Goal: Browse casually

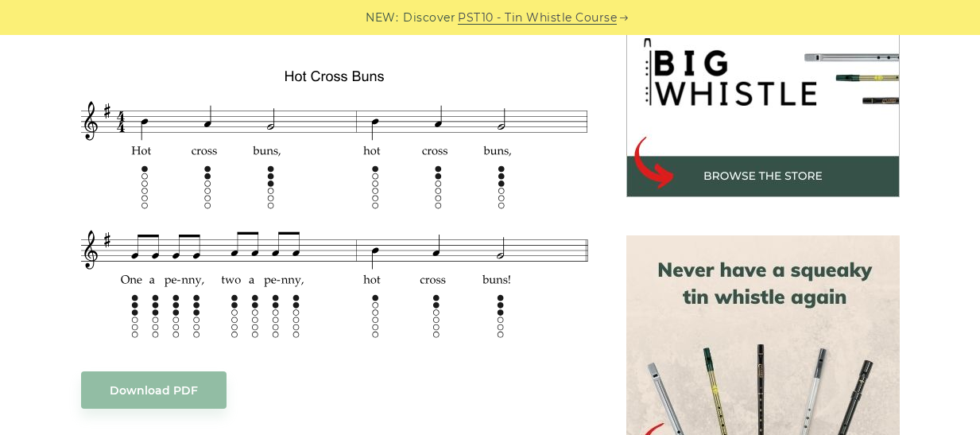
scroll to position [535, 0]
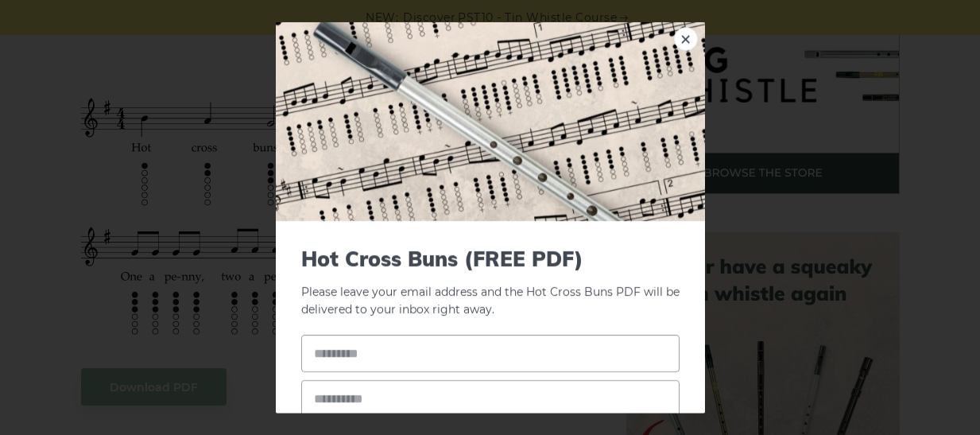
click at [241, 232] on div "× Hot Cross Buns (FREE PDF) Please leave your email address and the Hot Cross B…" at bounding box center [490, 217] width 980 height 435
click at [691, 46] on link "×" at bounding box center [686, 38] width 24 height 24
drag, startPoint x: 388, startPoint y: 206, endPoint x: 423, endPoint y: 169, distance: 51.2
click at [692, 36] on link "×" at bounding box center [686, 38] width 24 height 24
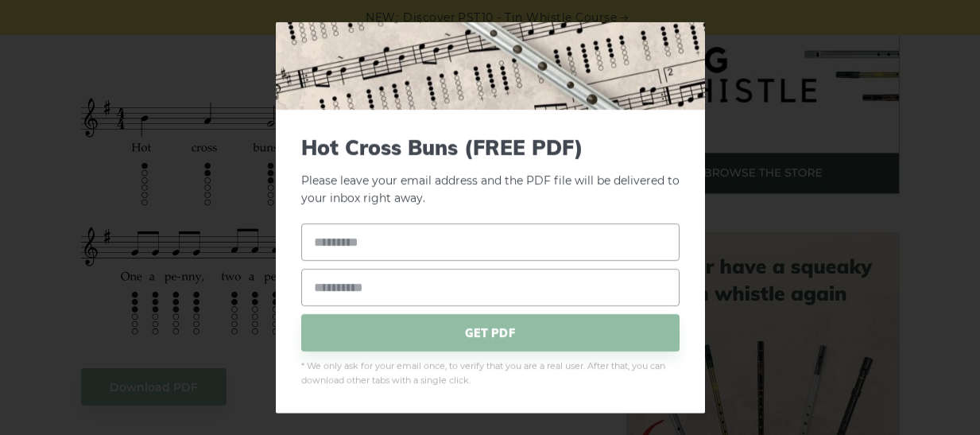
click at [685, 45] on img at bounding box center [490, 9] width 429 height 199
click at [692, 29] on img at bounding box center [490, 9] width 429 height 199
click at [782, 104] on div "× Hot Cross Buns (FREE PDF) Please leave your email address and the PDF file wi…" at bounding box center [490, 217] width 980 height 435
click at [717, 33] on div "× Hot Cross Buns (FREE PDF) Please leave your email address and the PDF file wi…" at bounding box center [490, 217] width 980 height 435
click at [537, 21] on div "× Hot Cross Buns (FREE PDF) Please leave your email address and the PDF file wi…" at bounding box center [490, 217] width 980 height 435
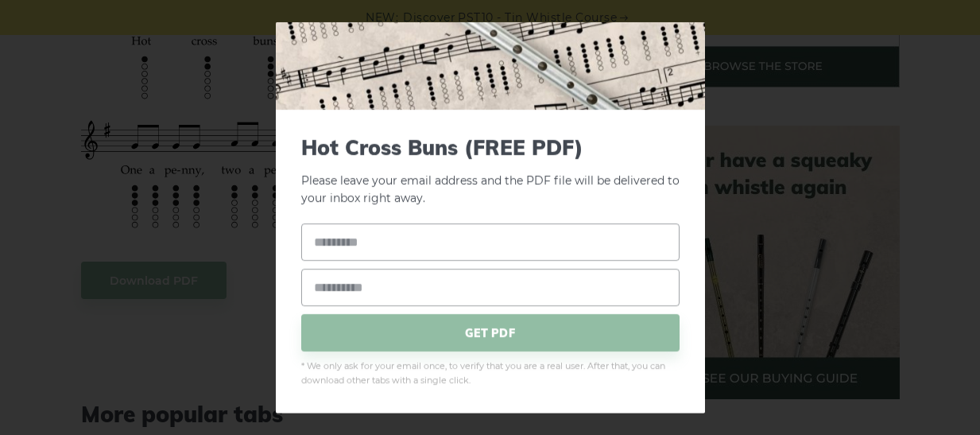
scroll to position [495, 0]
